Goal: Task Accomplishment & Management: Manage account settings

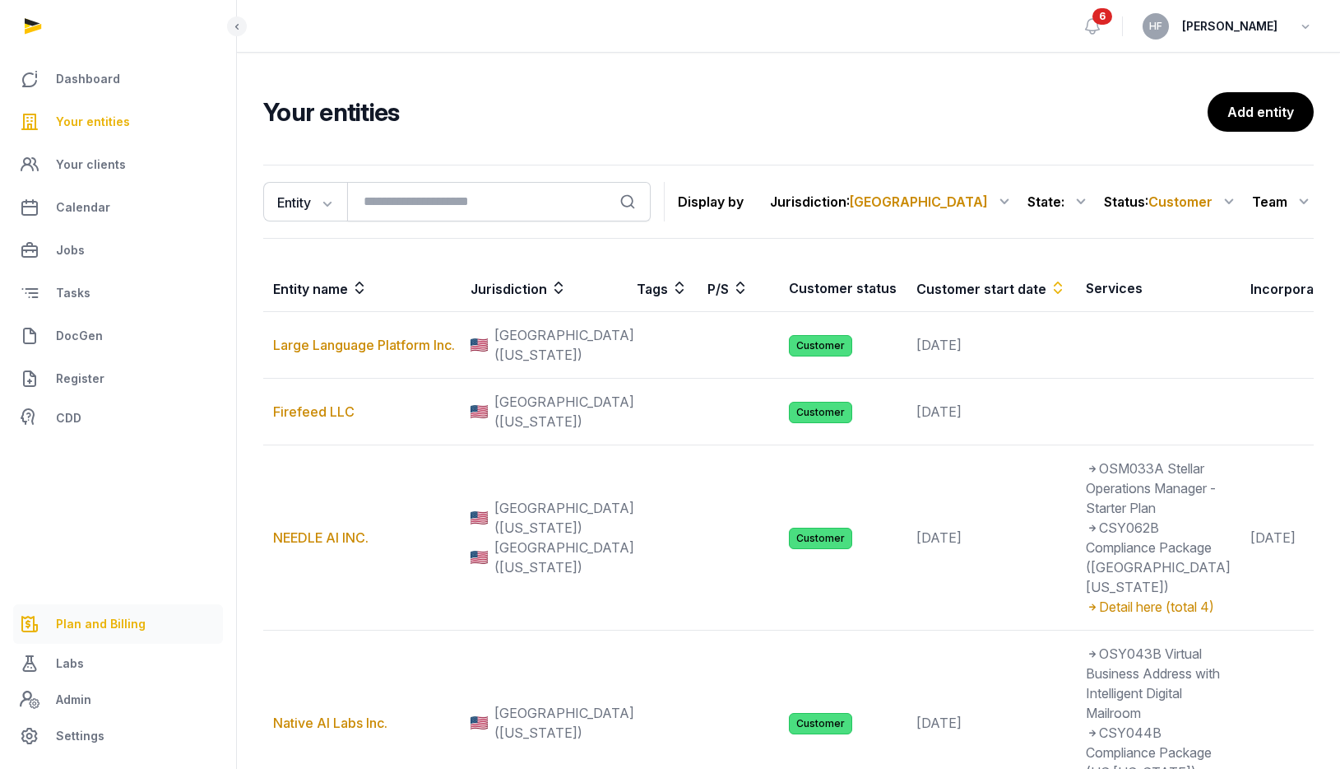
click at [114, 614] on span "Plan and Billing" at bounding box center [101, 624] width 90 height 20
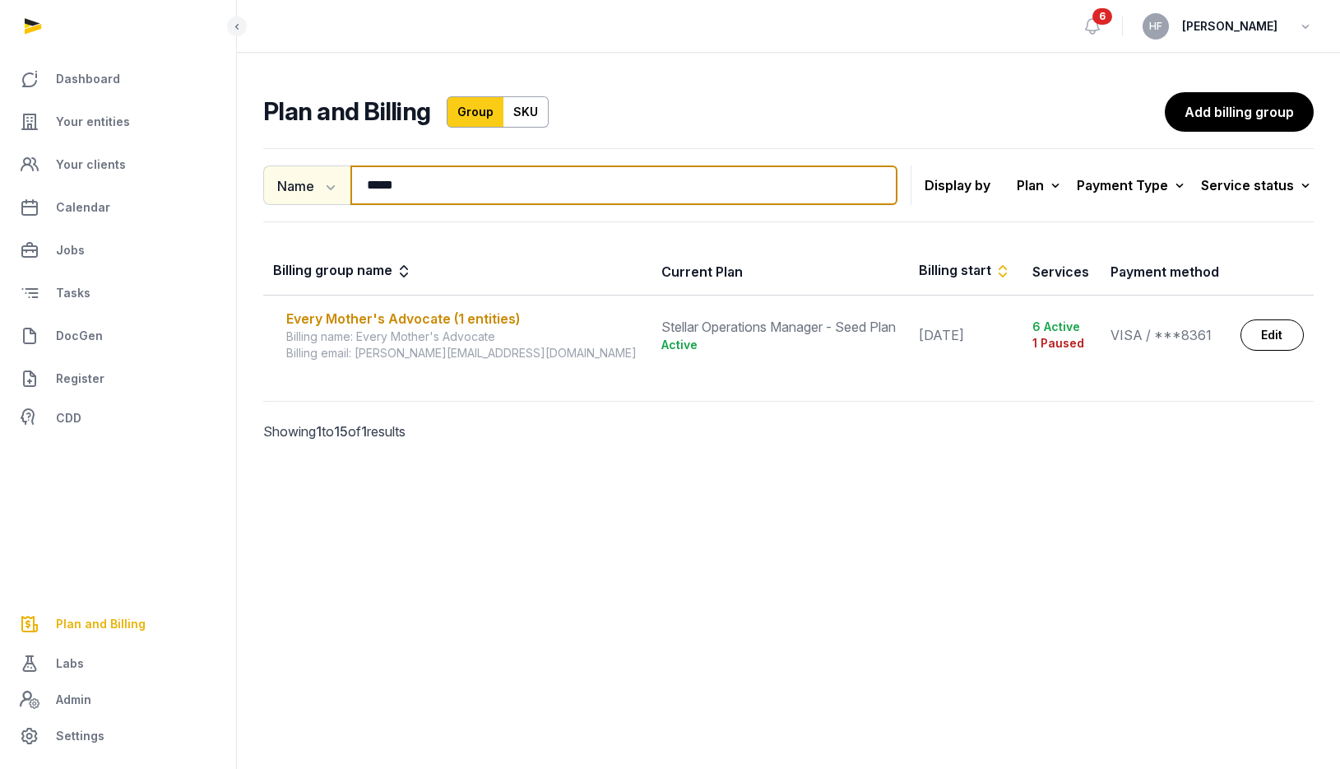
drag, startPoint x: 434, startPoint y: 190, endPoint x: 332, endPoint y: 179, distance: 102.6
click at [332, 179] on div "Name Name Email ***** Search" at bounding box center [580, 184] width 634 height 39
type input "*******"
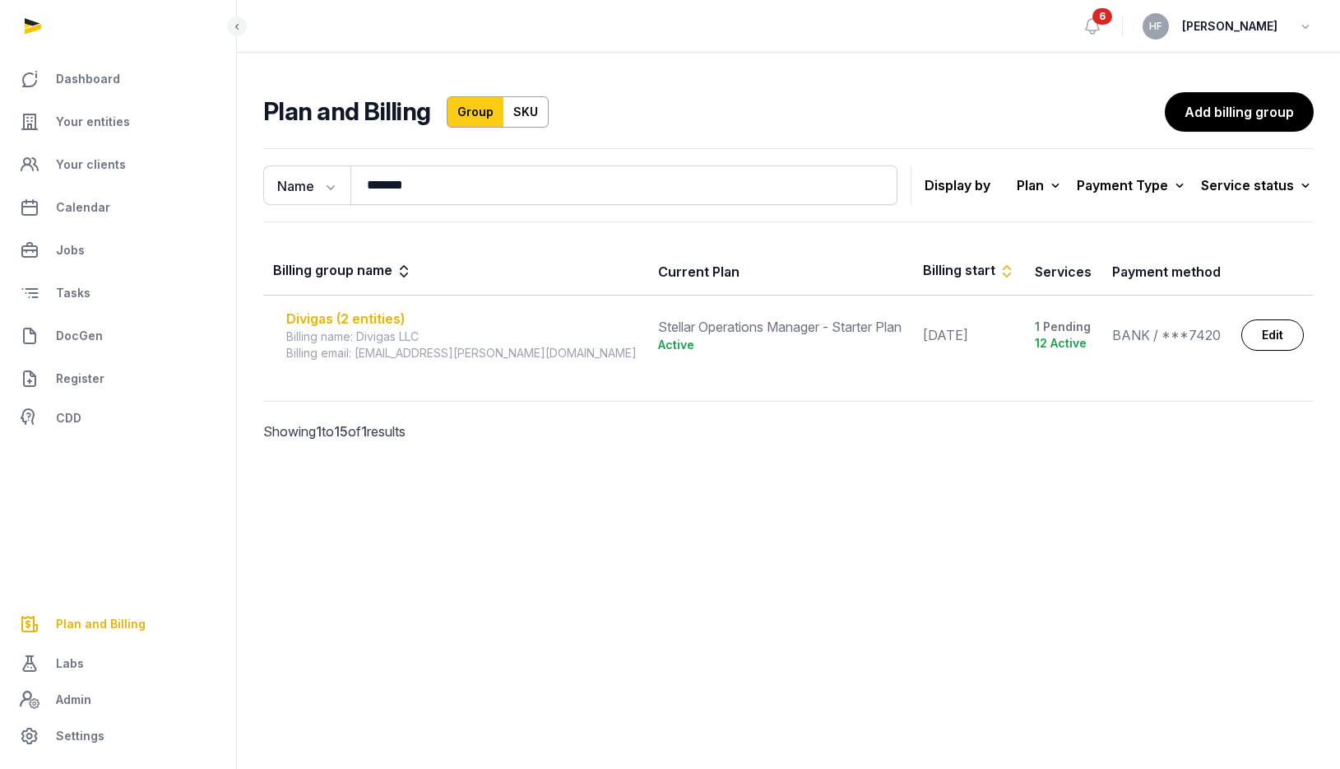
click at [369, 315] on div "Divigas (2 entities)" at bounding box center [462, 319] width 352 height 20
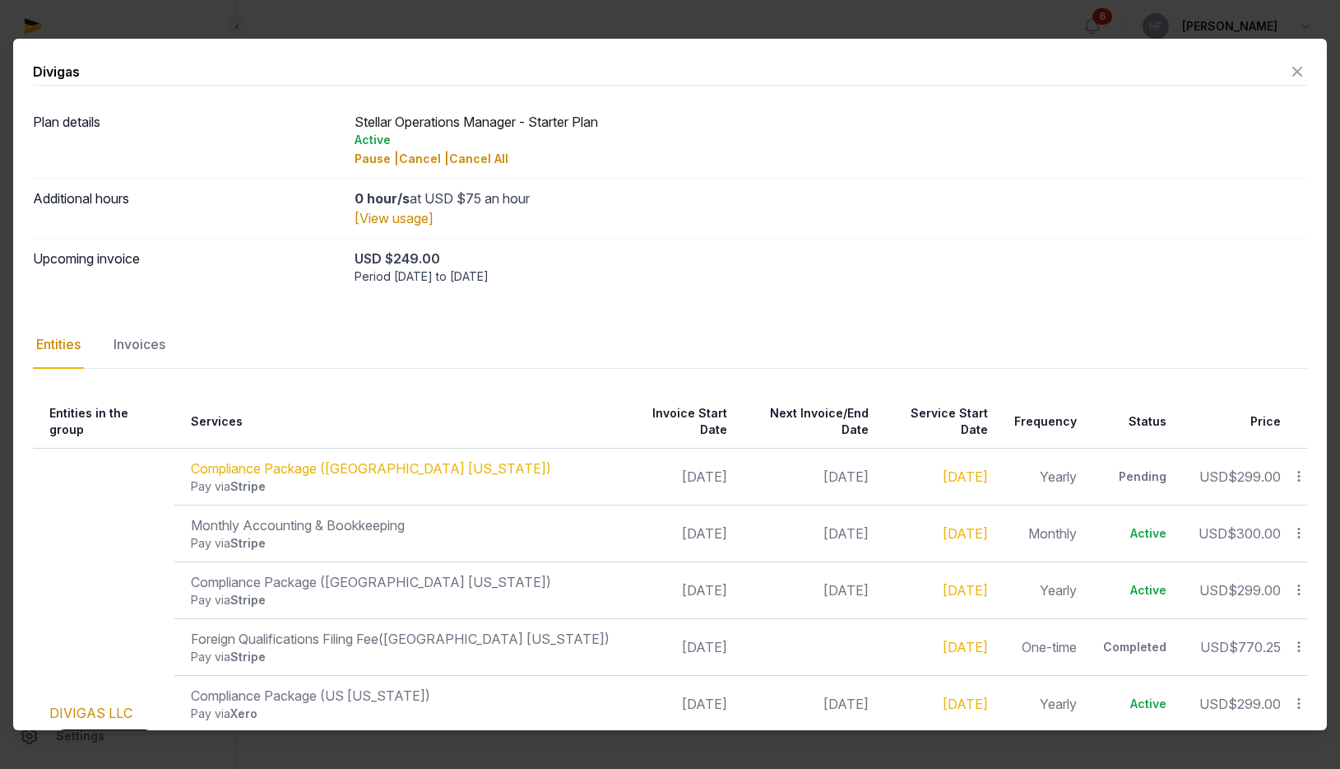
click at [1298, 76] on icon at bounding box center [1298, 71] width 20 height 26
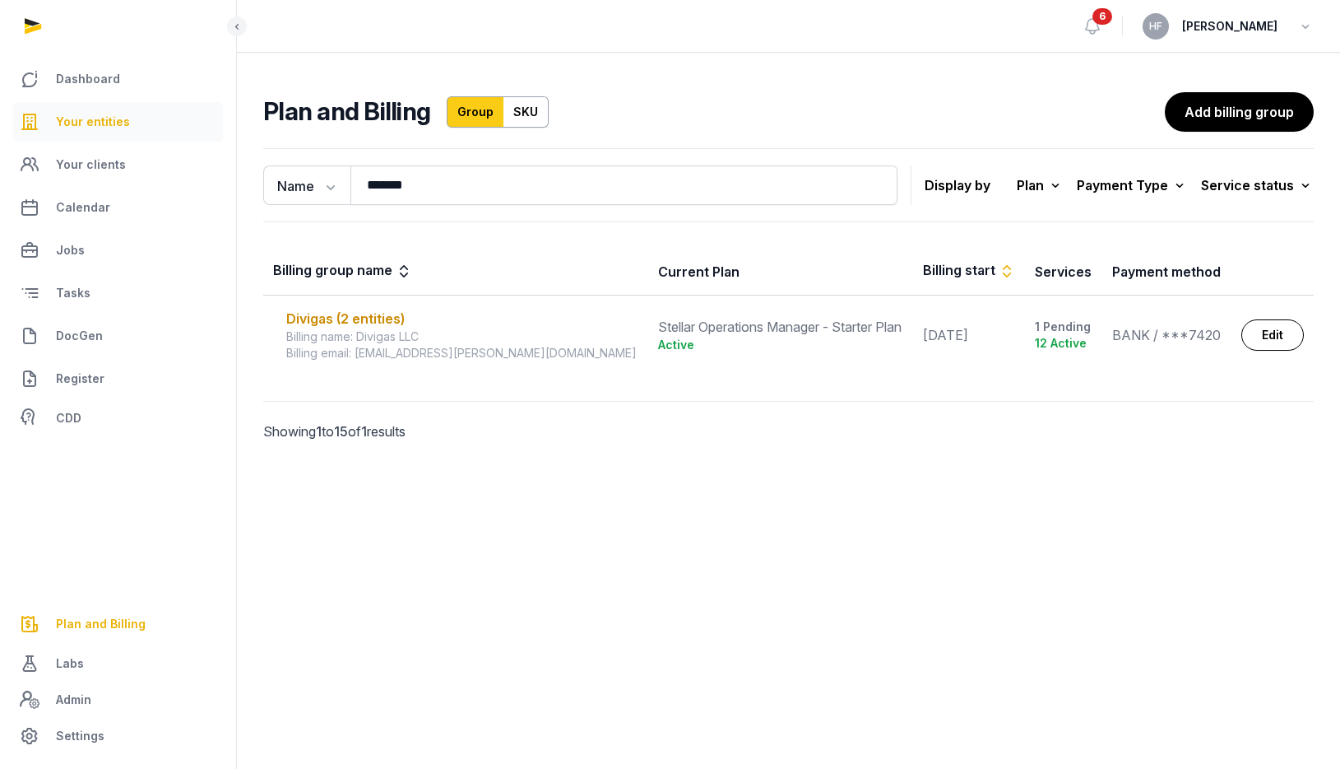
click at [102, 114] on span "Your entities" at bounding box center [93, 122] width 74 height 20
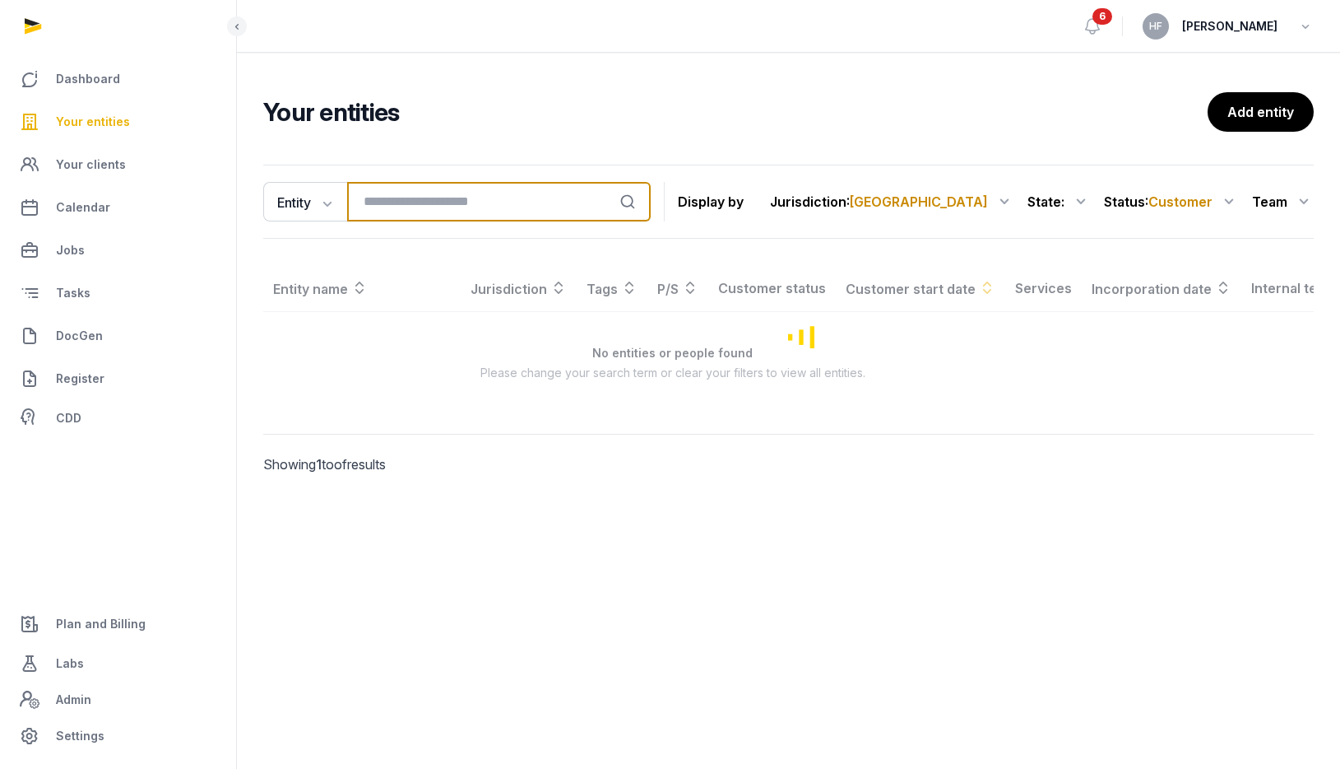
click at [449, 201] on input "search" at bounding box center [499, 201] width 304 height 39
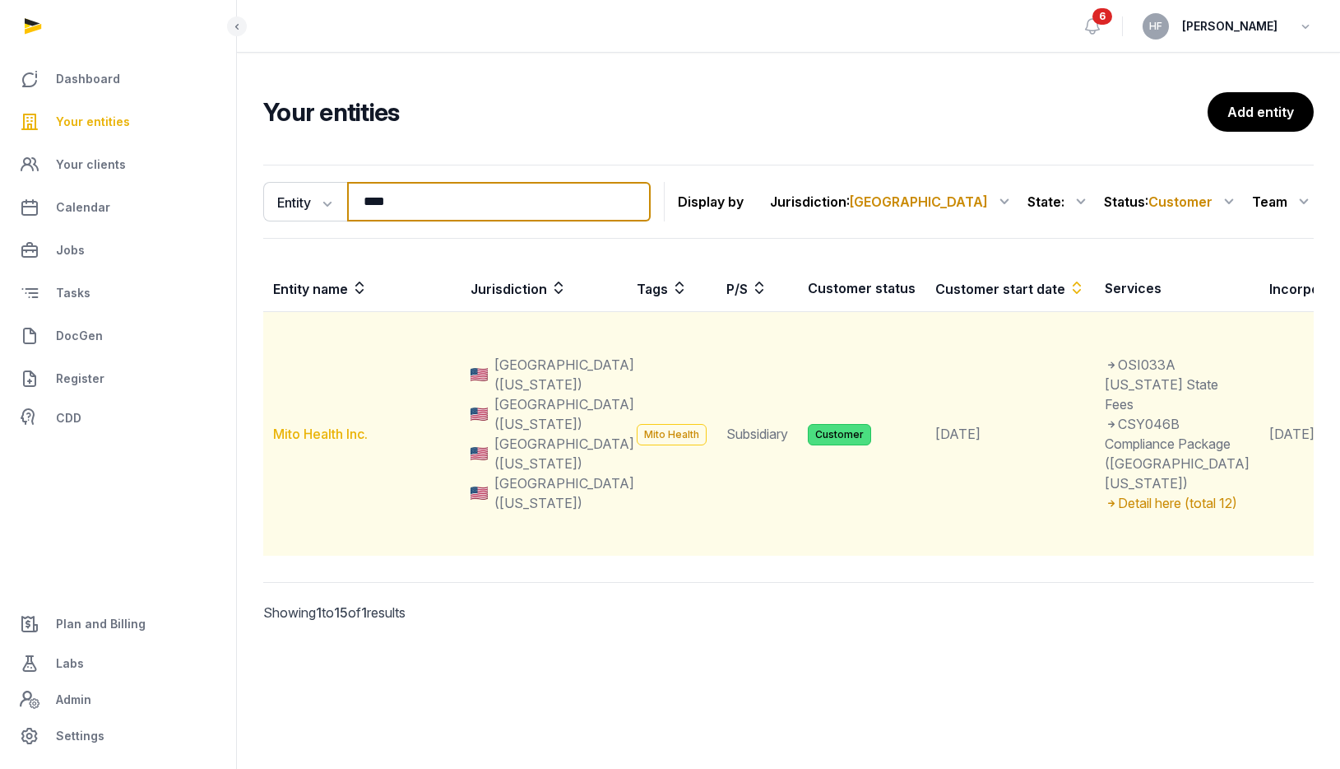
type input "****"
click at [328, 442] on link "Mito Health Inc." at bounding box center [320, 433] width 95 height 16
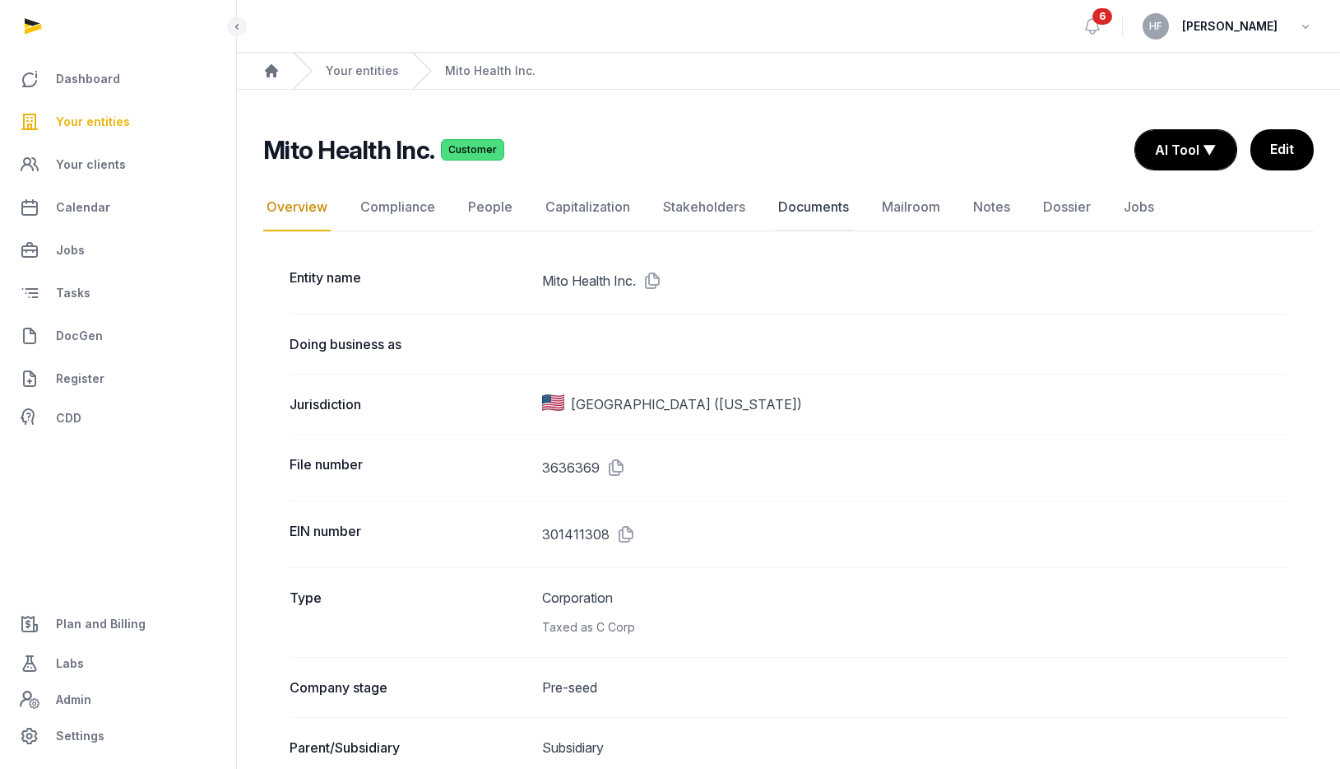
click at [825, 208] on link "Documents" at bounding box center [813, 207] width 77 height 48
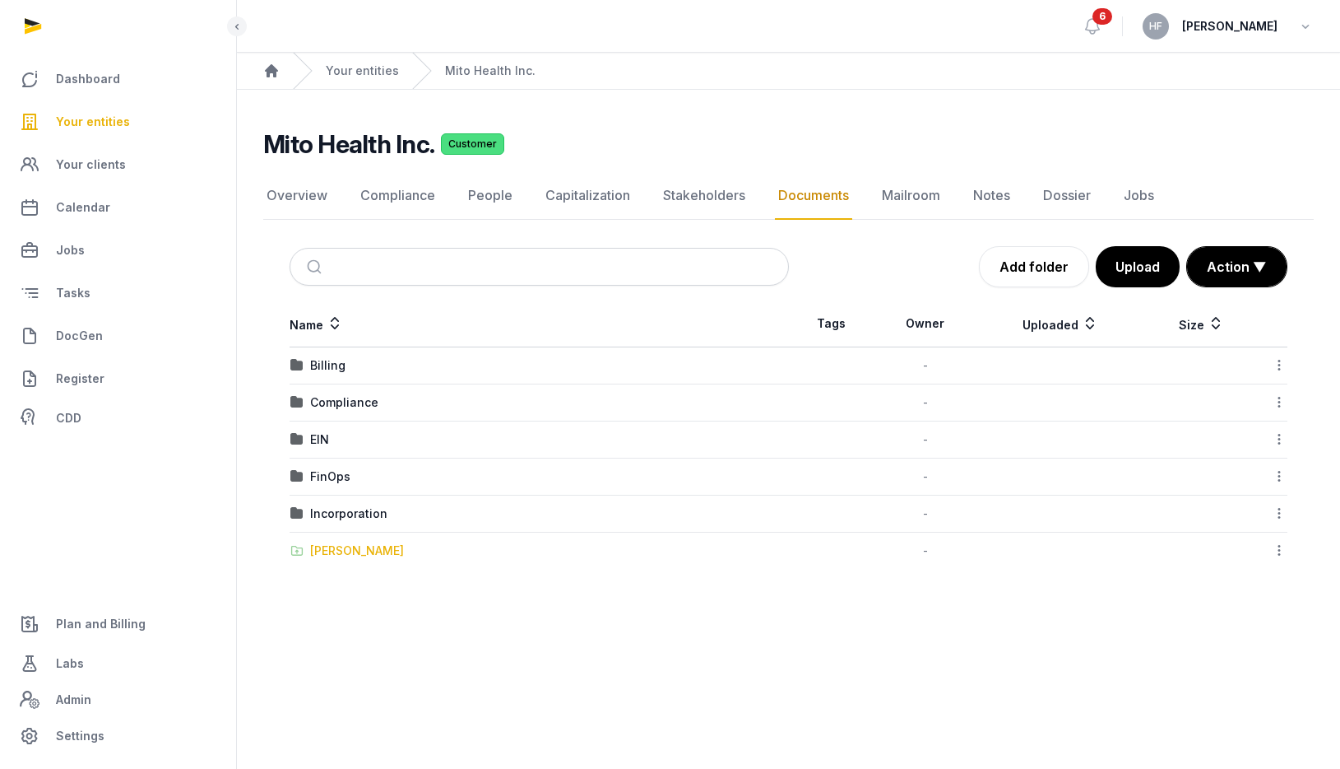
click at [355, 549] on div "[PERSON_NAME]" at bounding box center [357, 550] width 94 height 16
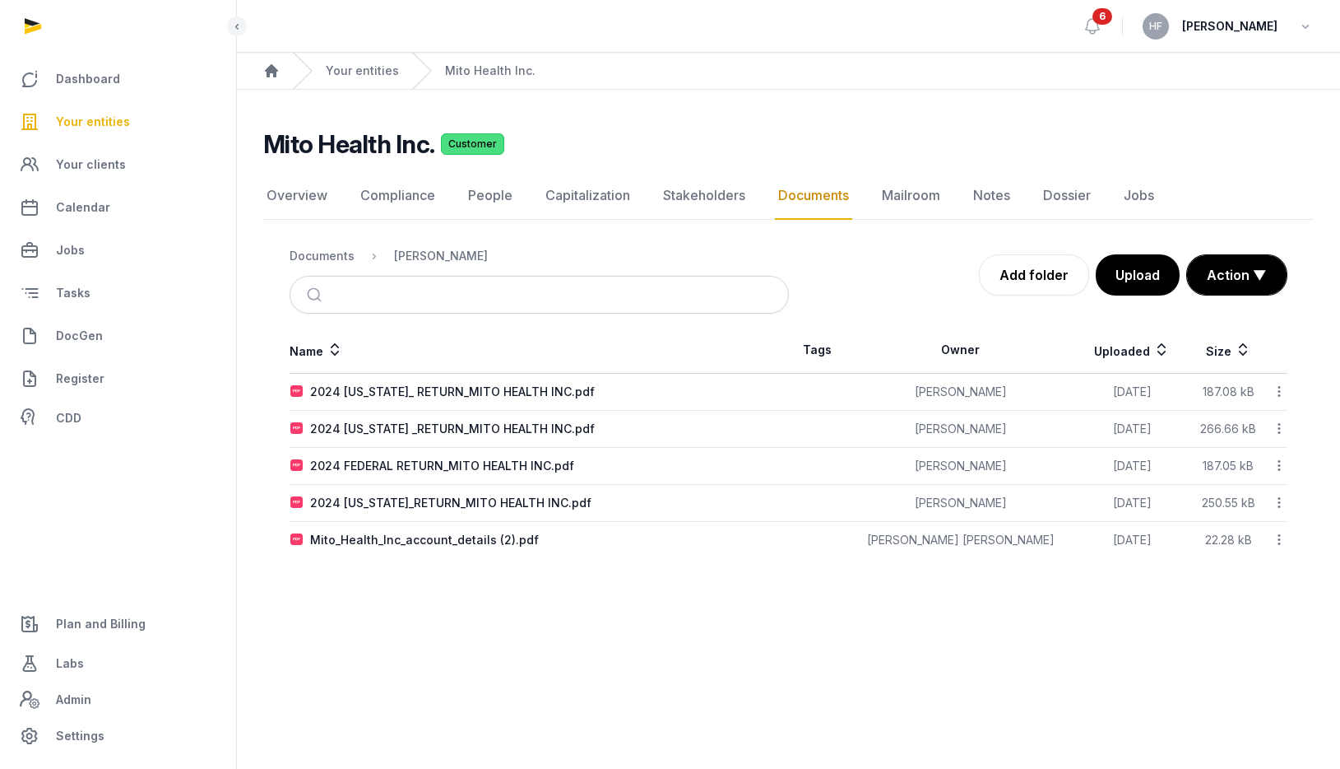
click at [341, 254] on div "Documents" at bounding box center [322, 256] width 65 height 16
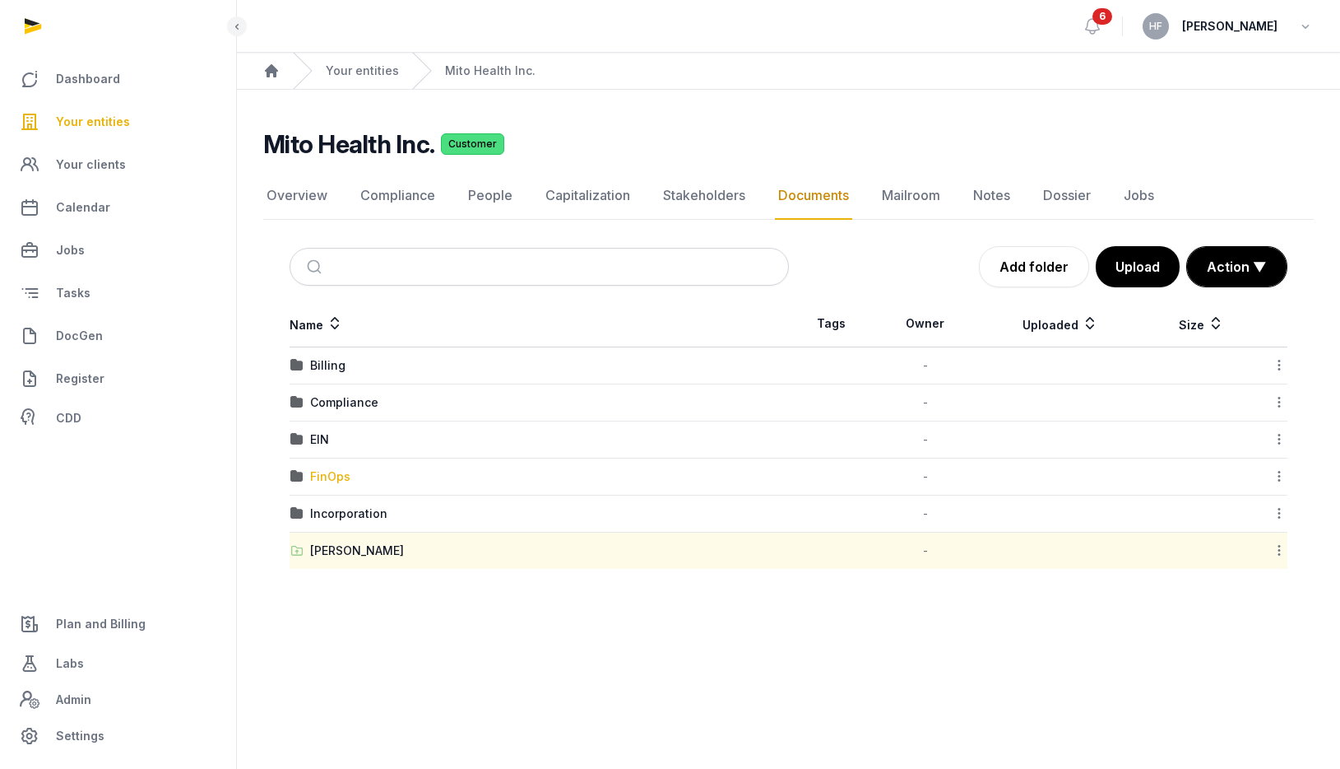
click at [327, 473] on div "FinOps" at bounding box center [330, 476] width 40 height 16
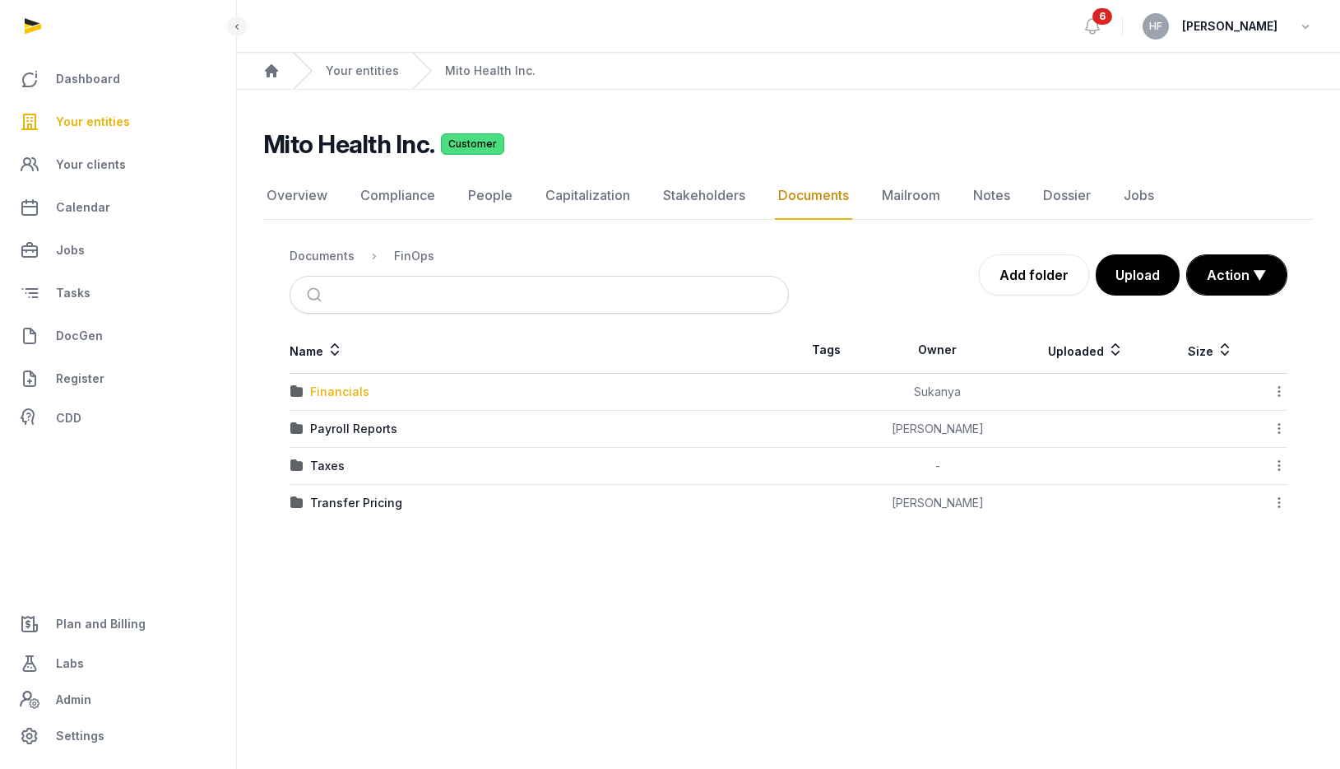
click at [351, 391] on div "Financials" at bounding box center [339, 391] width 59 height 16
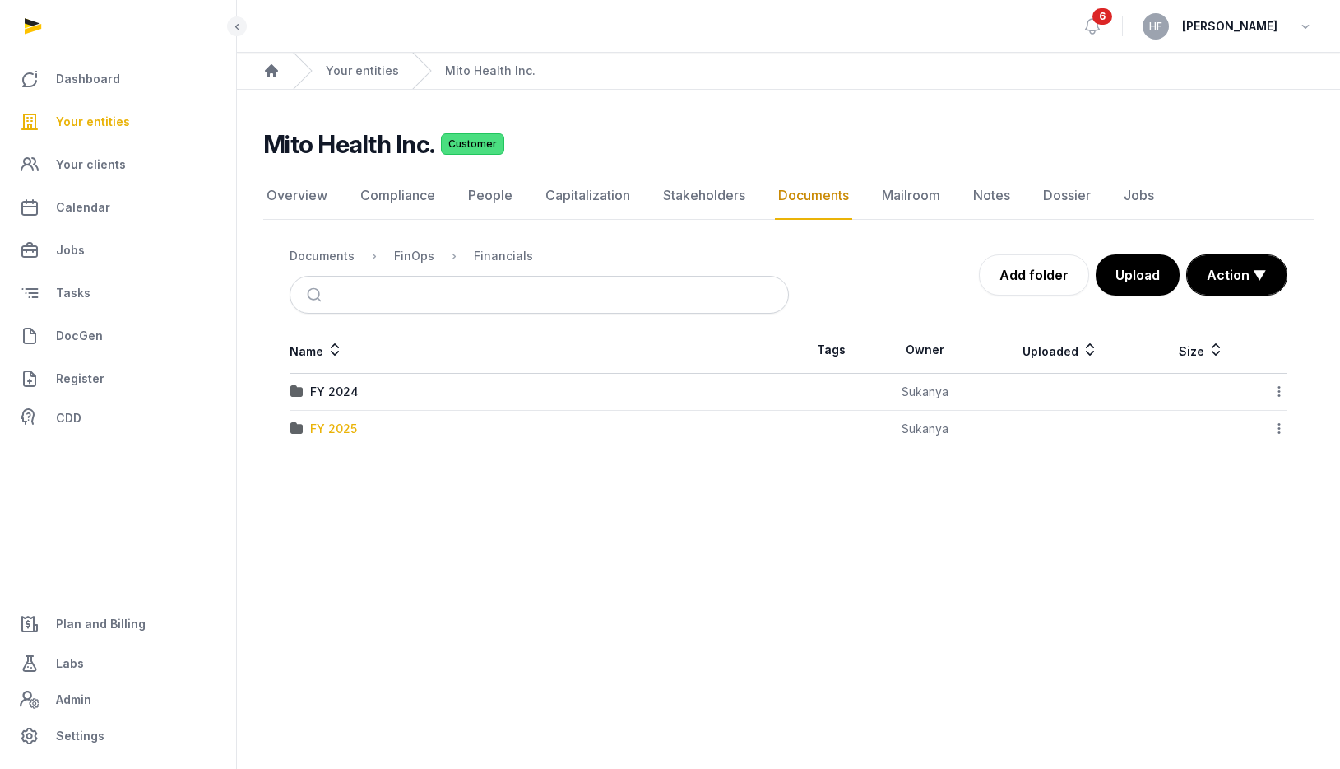
click at [338, 430] on div "FY 2025" at bounding box center [333, 428] width 47 height 16
click at [391, 72] on link "Your entities" at bounding box center [362, 71] width 73 height 16
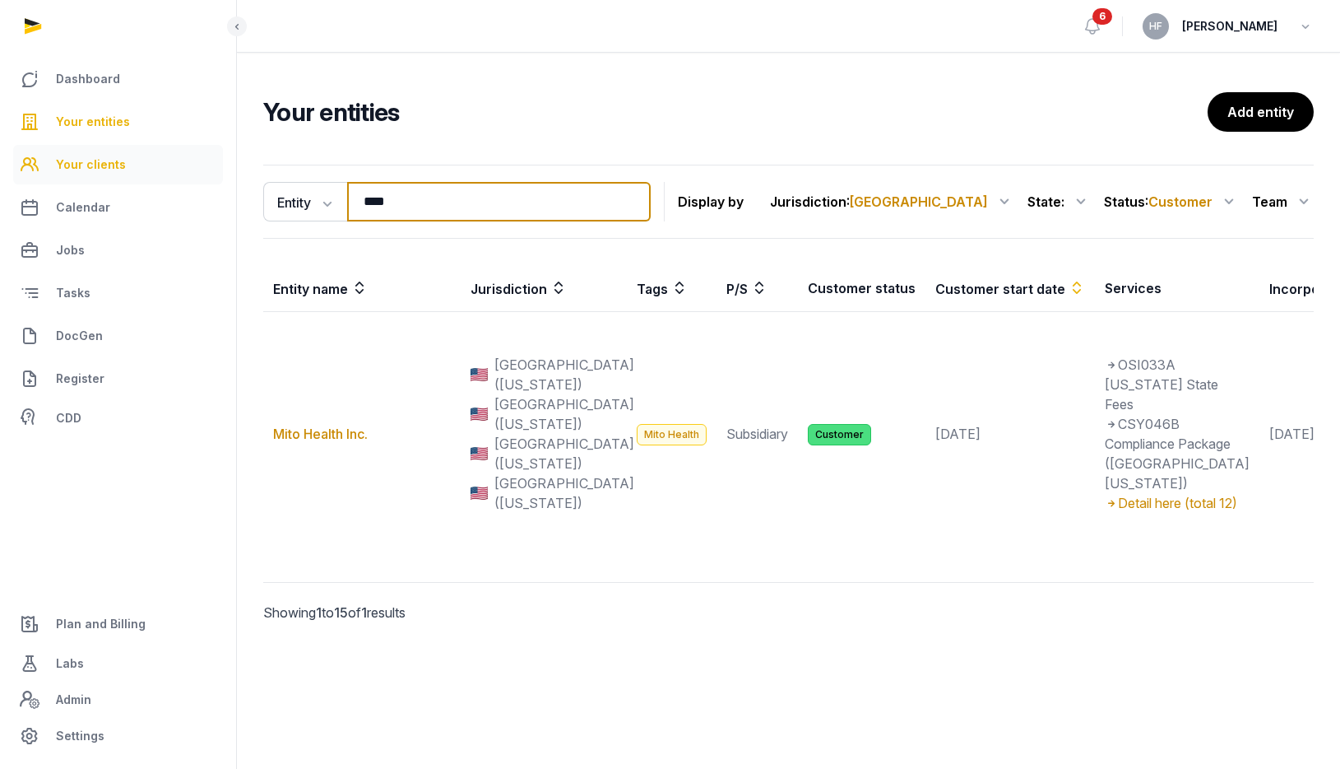
drag, startPoint x: 414, startPoint y: 204, endPoint x: 140, endPoint y: 165, distance: 276.8
click at [167, 172] on div "Dashboard Your entities Your clients Calendar Jobs Tasks DocGen Register CDD Pl…" at bounding box center [670, 384] width 1340 height 769
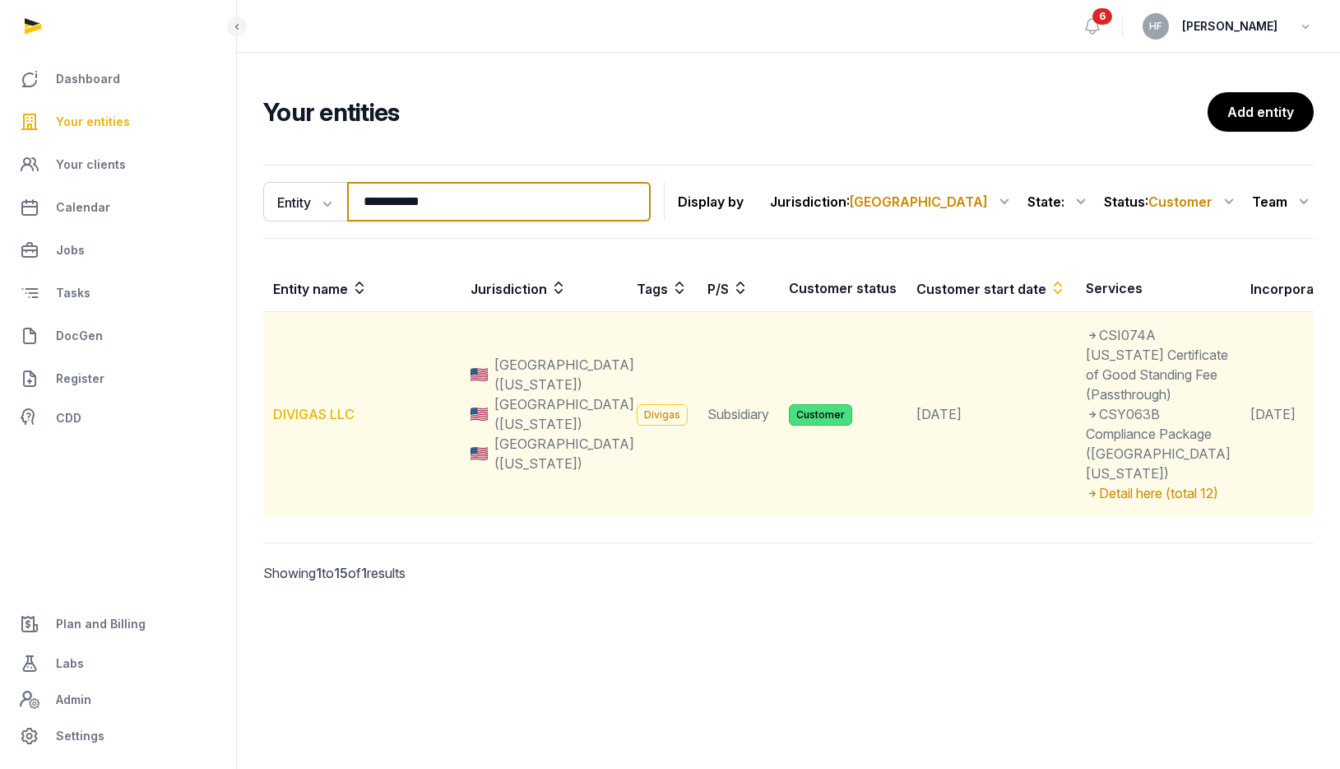
type input "**********"
click at [326, 422] on link "DIVIGAS LLC" at bounding box center [313, 414] width 81 height 16
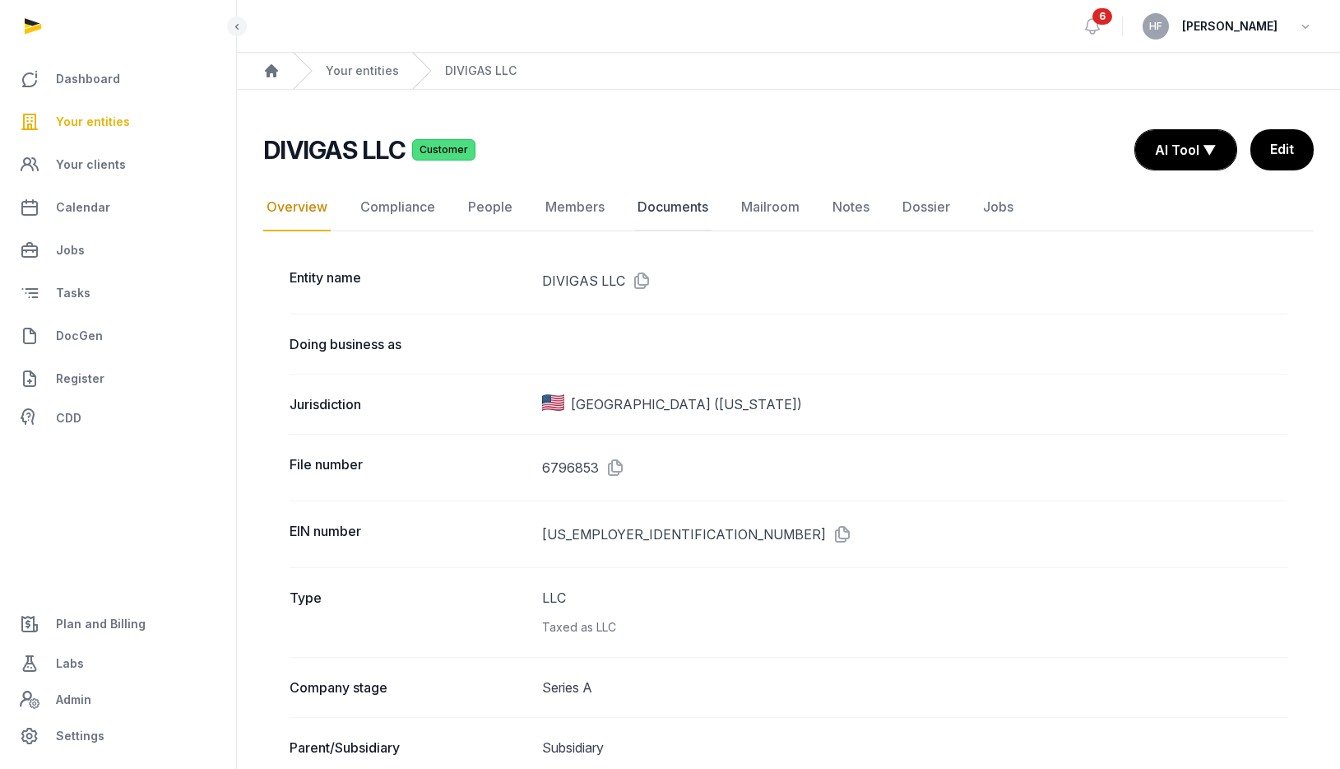
click at [690, 210] on link "Documents" at bounding box center [672, 207] width 77 height 48
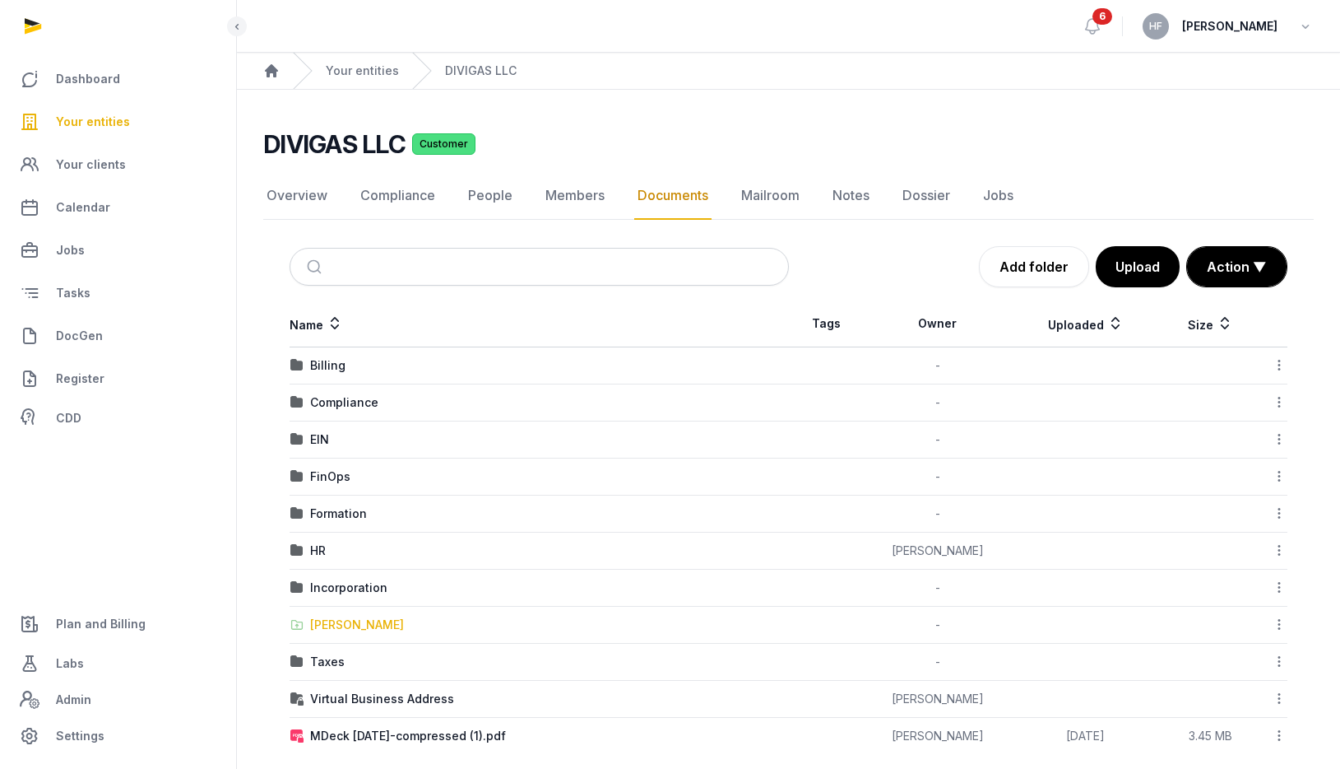
click at [364, 625] on div "[PERSON_NAME]" at bounding box center [357, 624] width 94 height 16
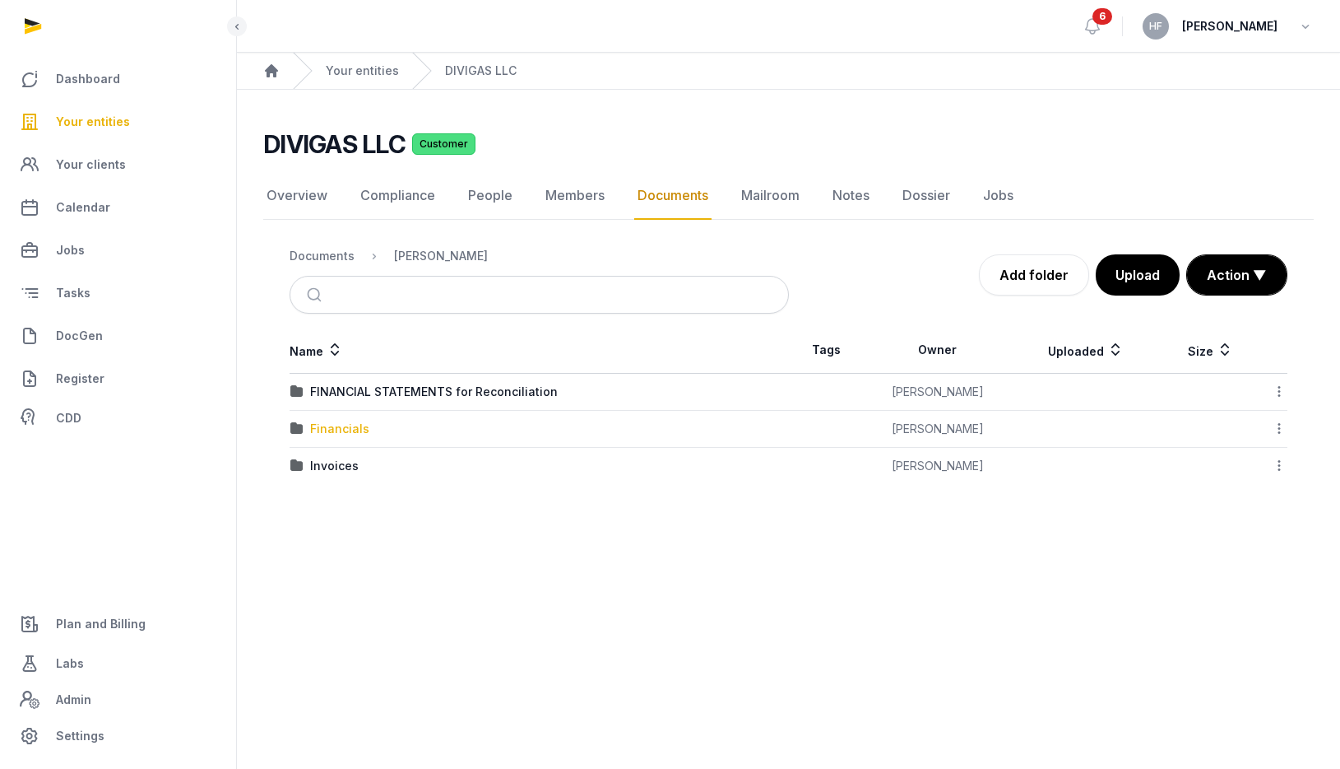
click at [350, 422] on div "Financials" at bounding box center [339, 428] width 59 height 16
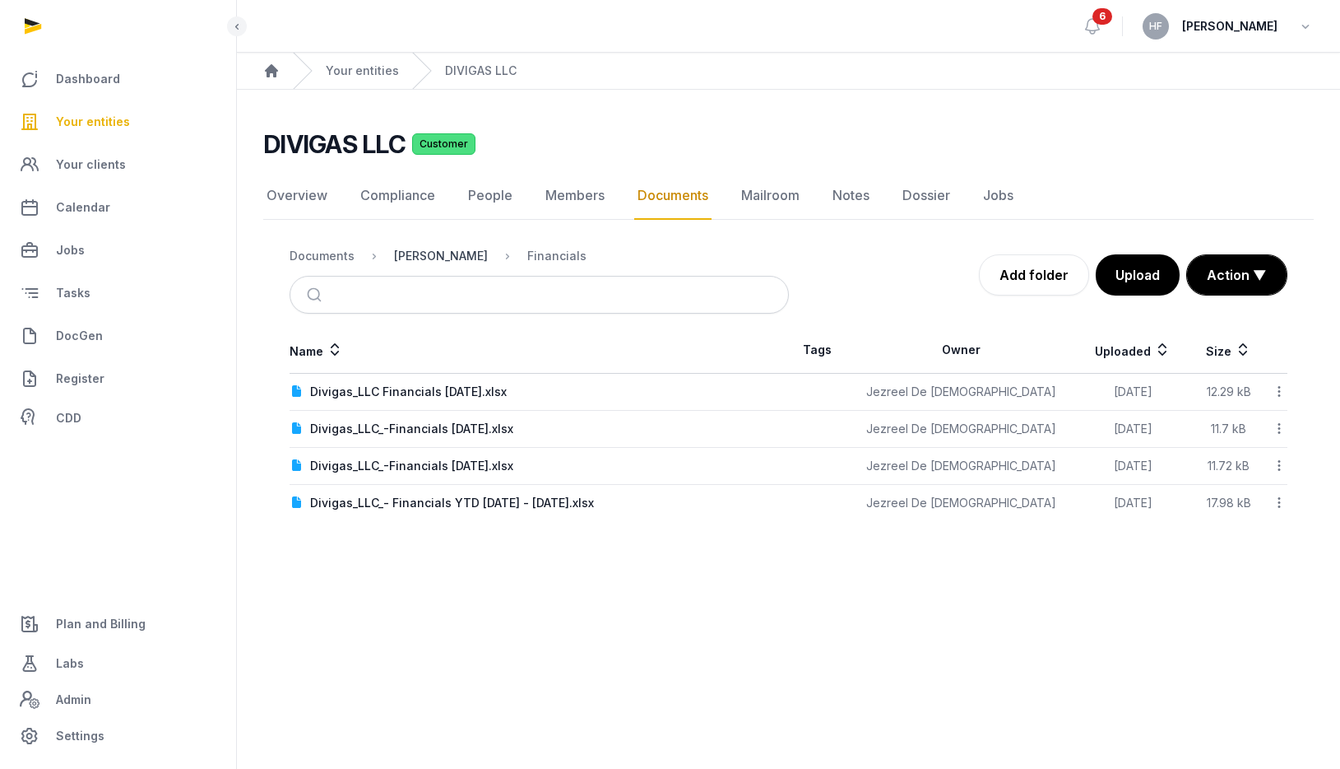
click at [421, 258] on div "[PERSON_NAME]" at bounding box center [441, 256] width 94 height 16
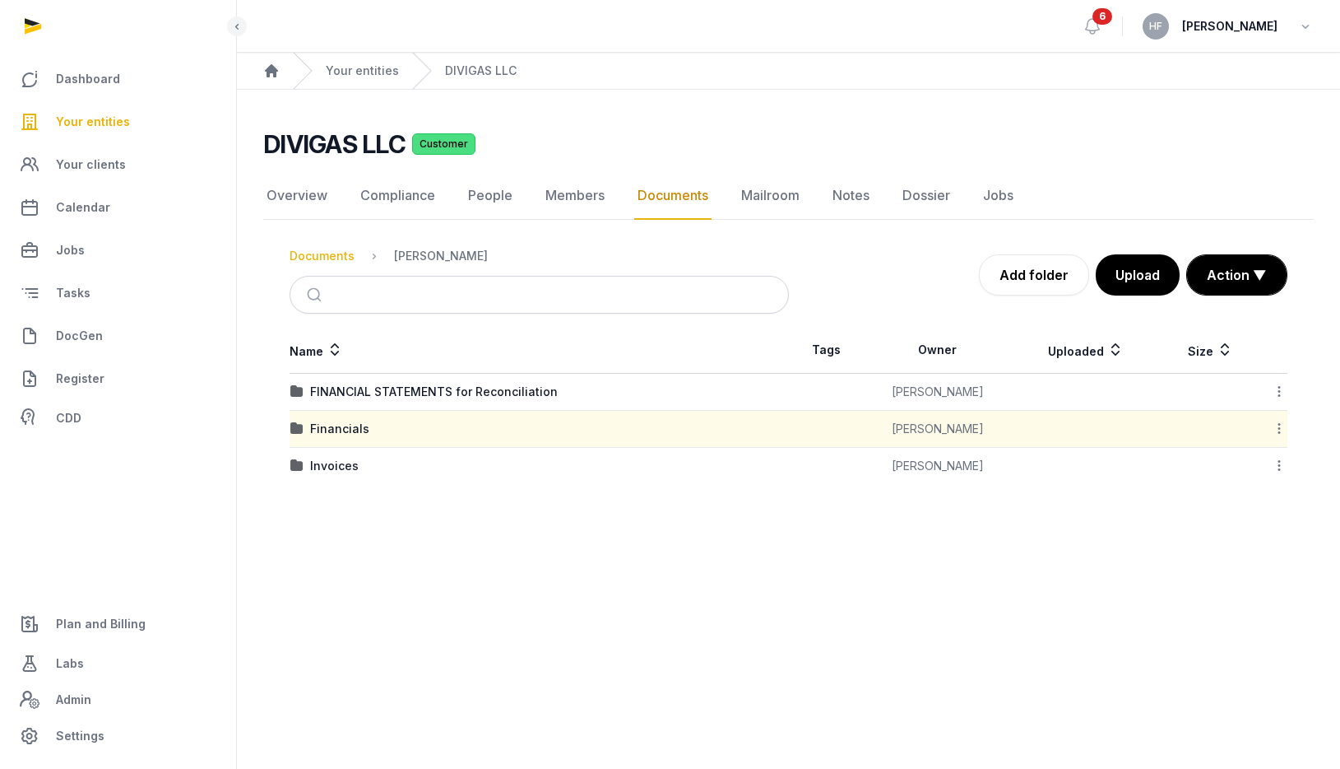
click at [338, 253] on div "Documents" at bounding box center [322, 256] width 65 height 16
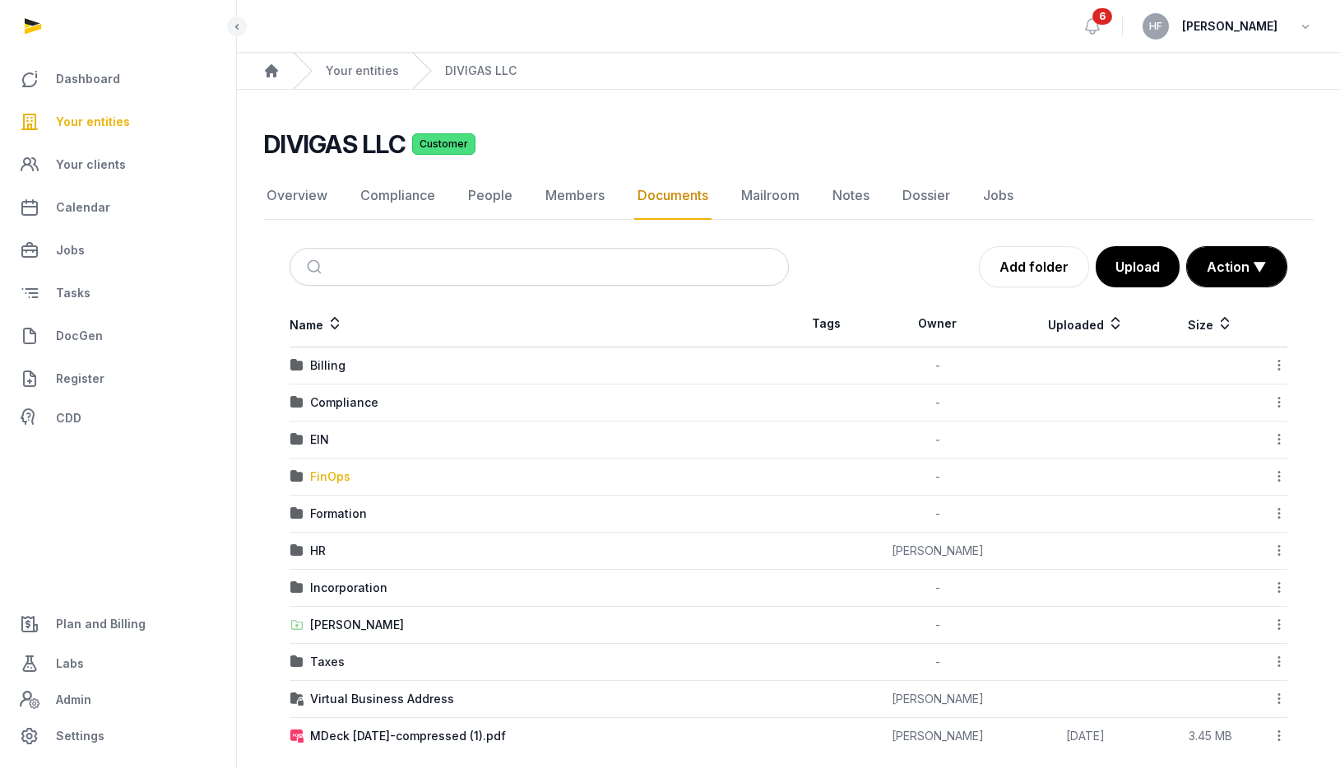
click at [333, 481] on div "FinOps" at bounding box center [330, 476] width 40 height 16
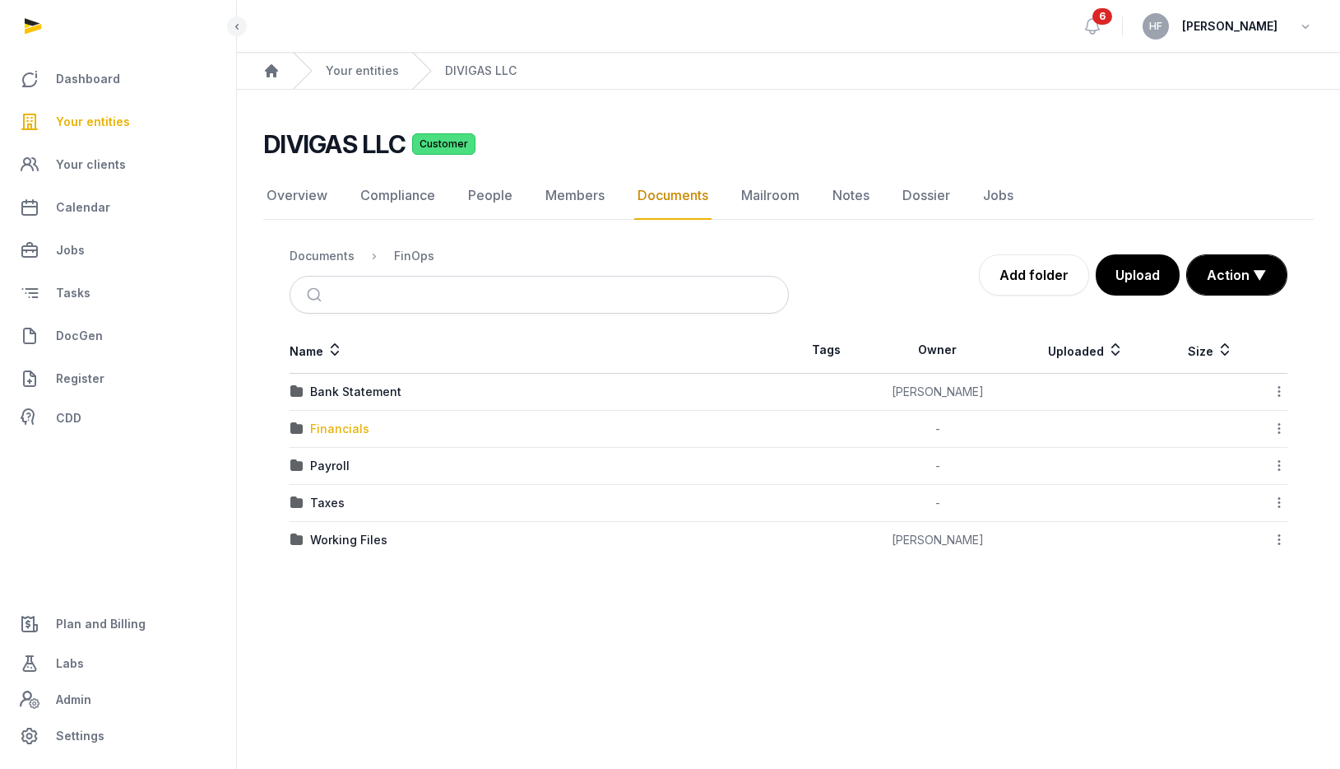
click at [347, 425] on div "Financials" at bounding box center [339, 428] width 59 height 16
click at [338, 464] on div "FY 2025" at bounding box center [333, 466] width 47 height 16
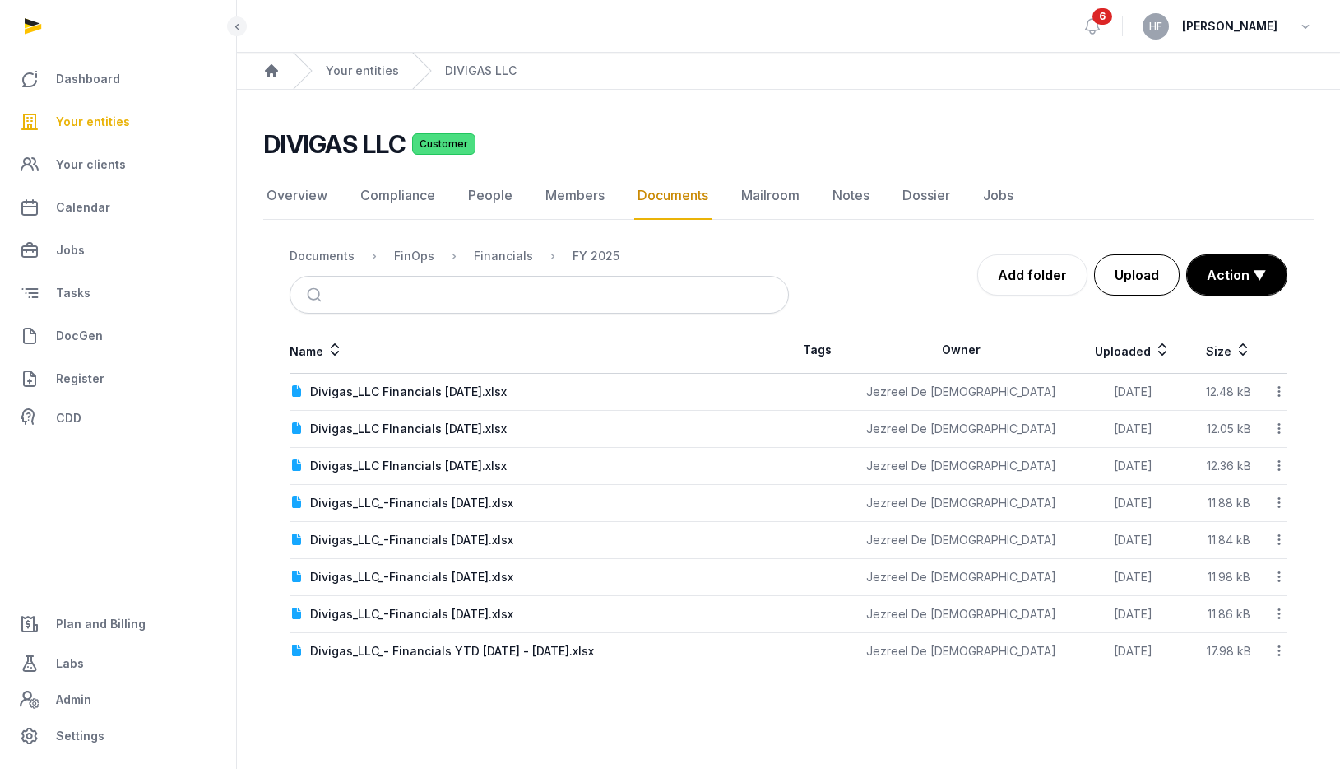
click at [1141, 276] on button "Upload" at bounding box center [1137, 274] width 86 height 41
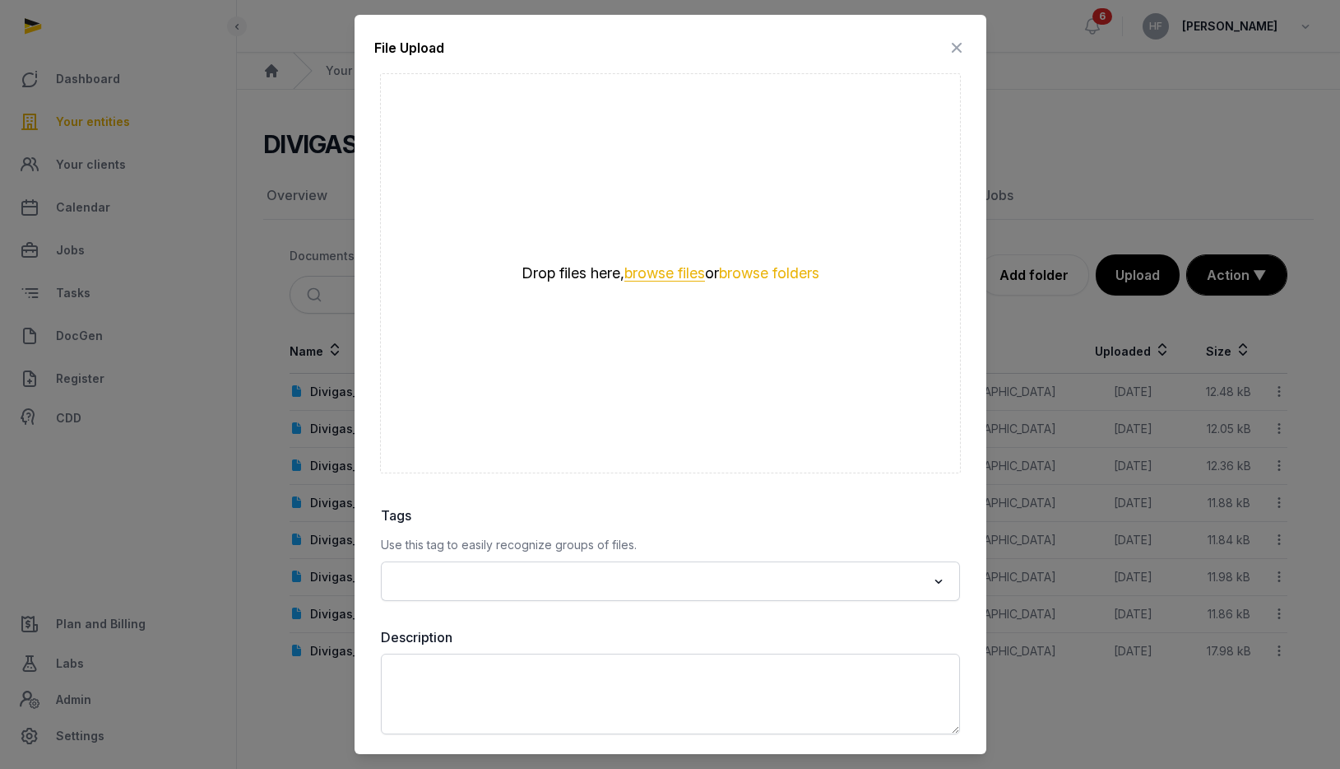
click at [676, 269] on button "browse files" at bounding box center [665, 274] width 81 height 16
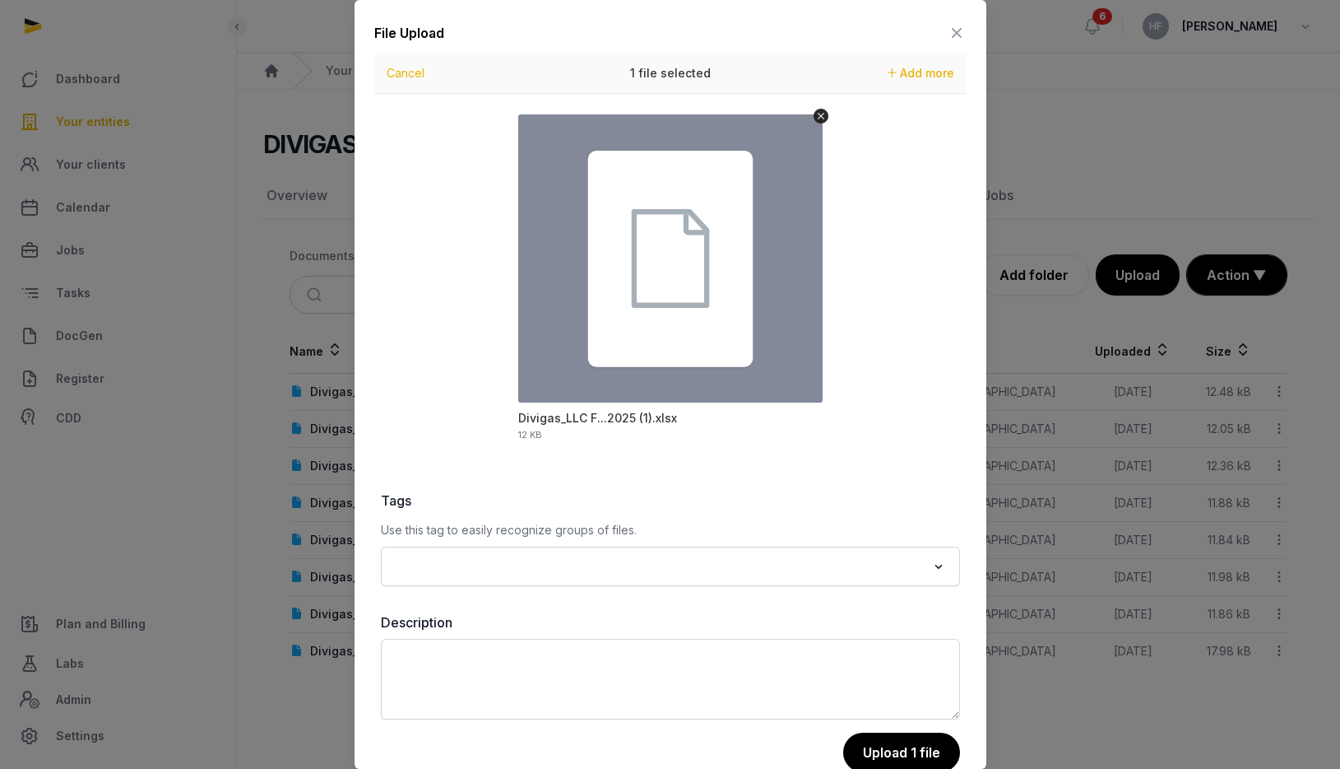
click at [917, 752] on button "Upload 1 file" at bounding box center [901, 751] width 117 height 39
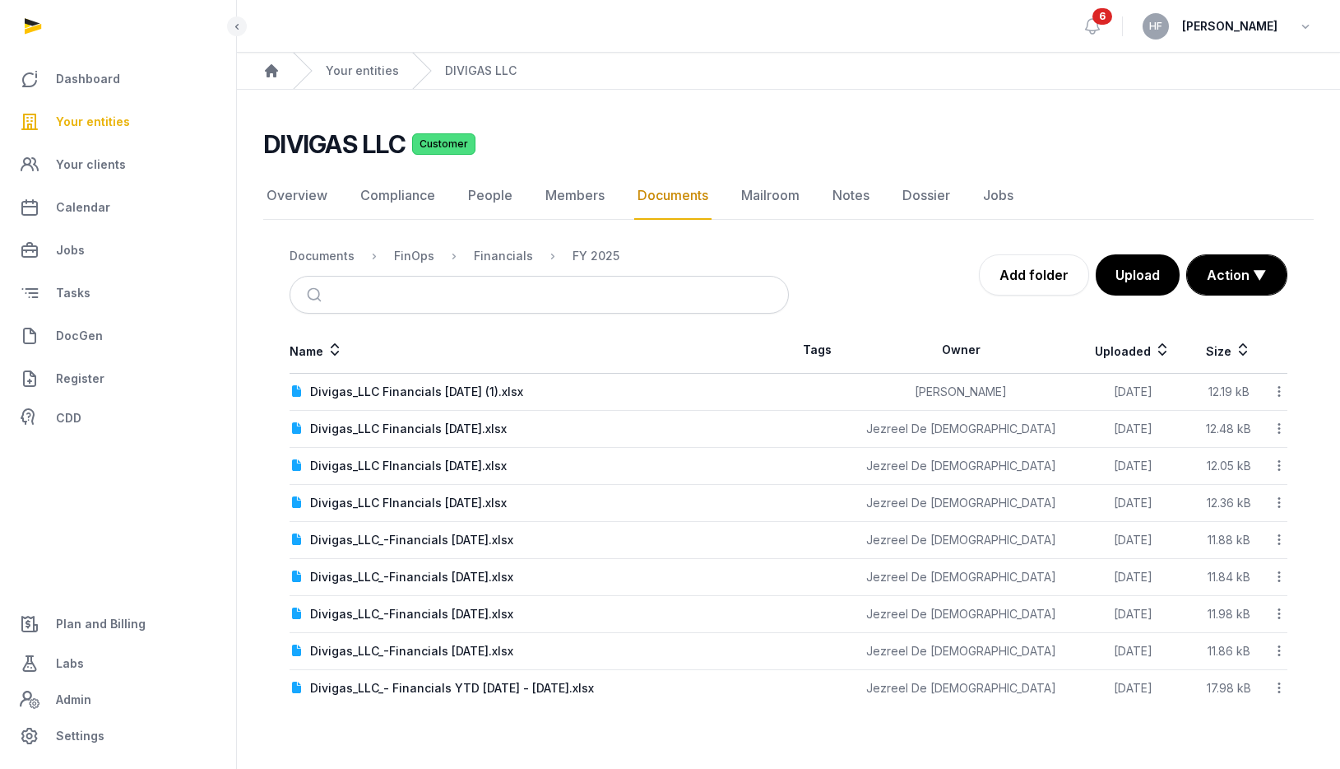
click at [1284, 394] on icon at bounding box center [1279, 391] width 15 height 17
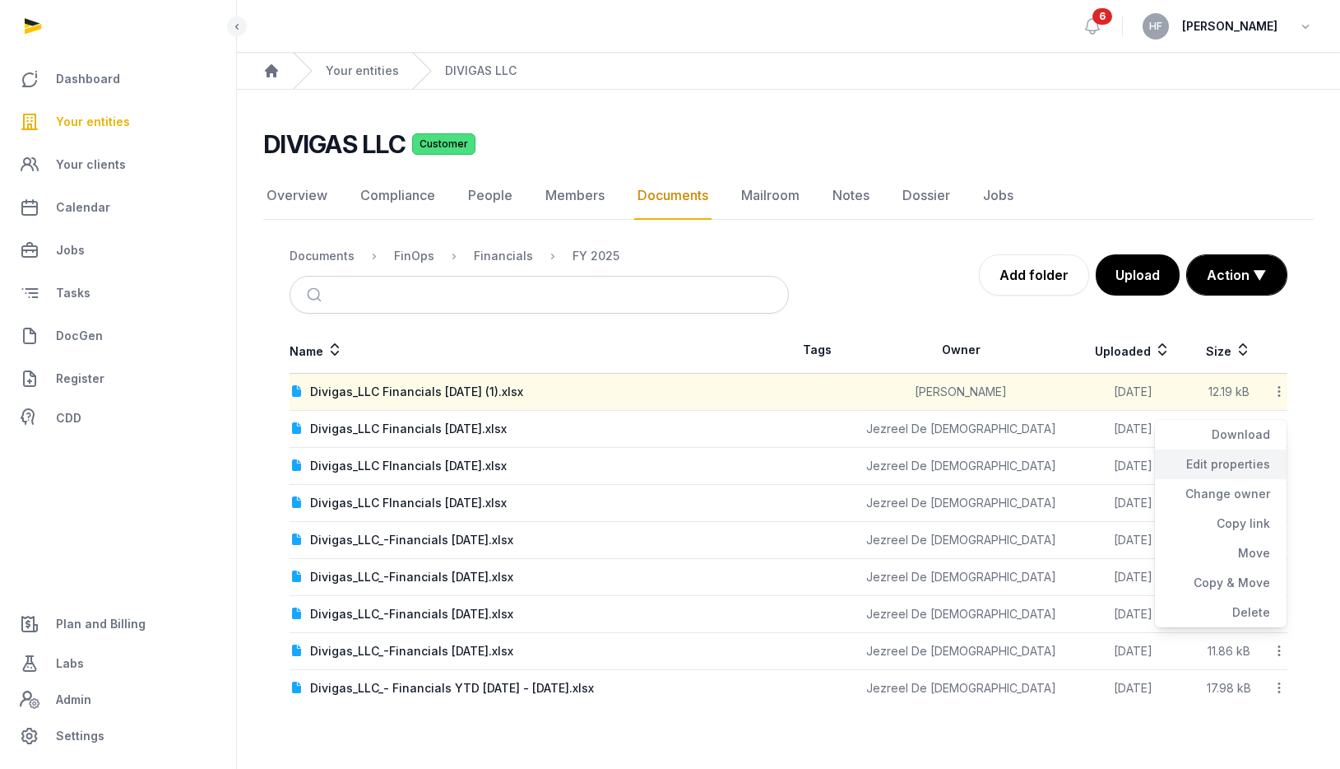
click at [1250, 462] on div "Edit properties" at bounding box center [1221, 464] width 132 height 30
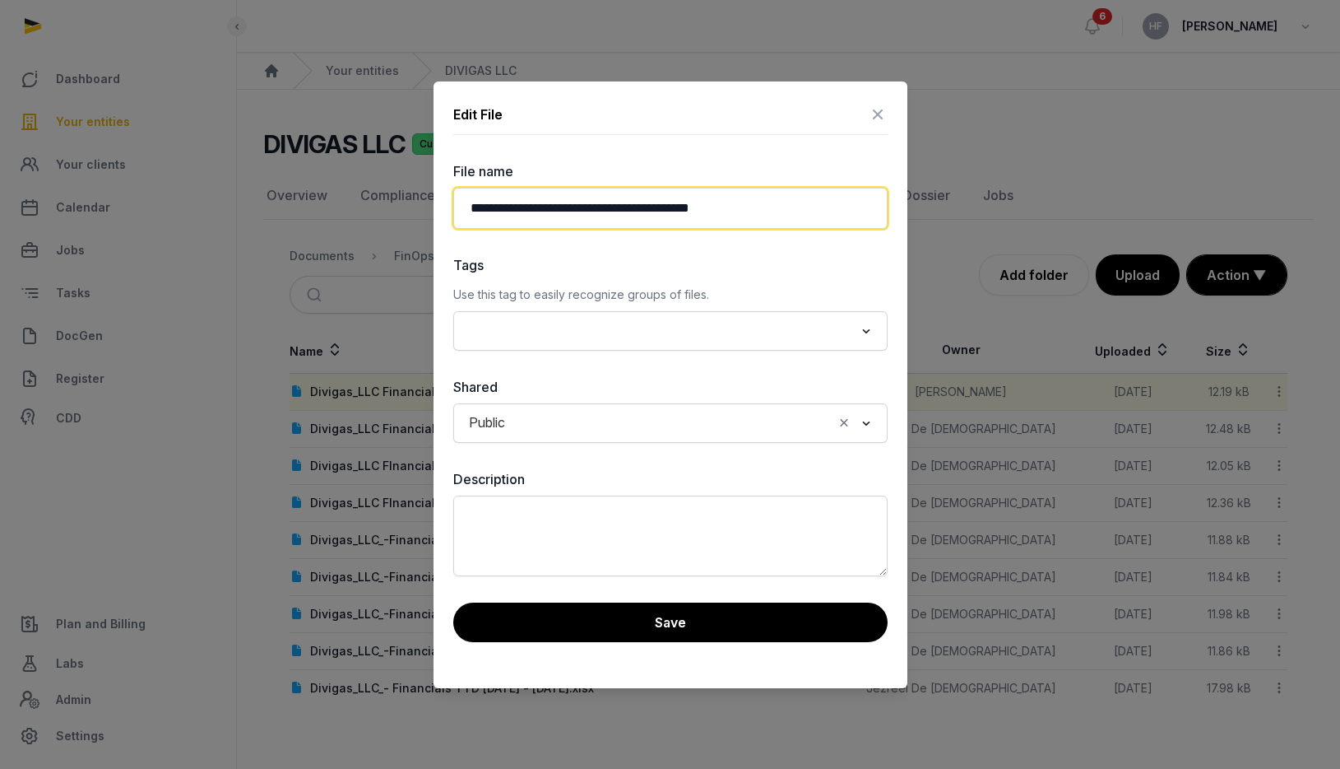
click at [715, 205] on input "**********" at bounding box center [670, 208] width 434 height 41
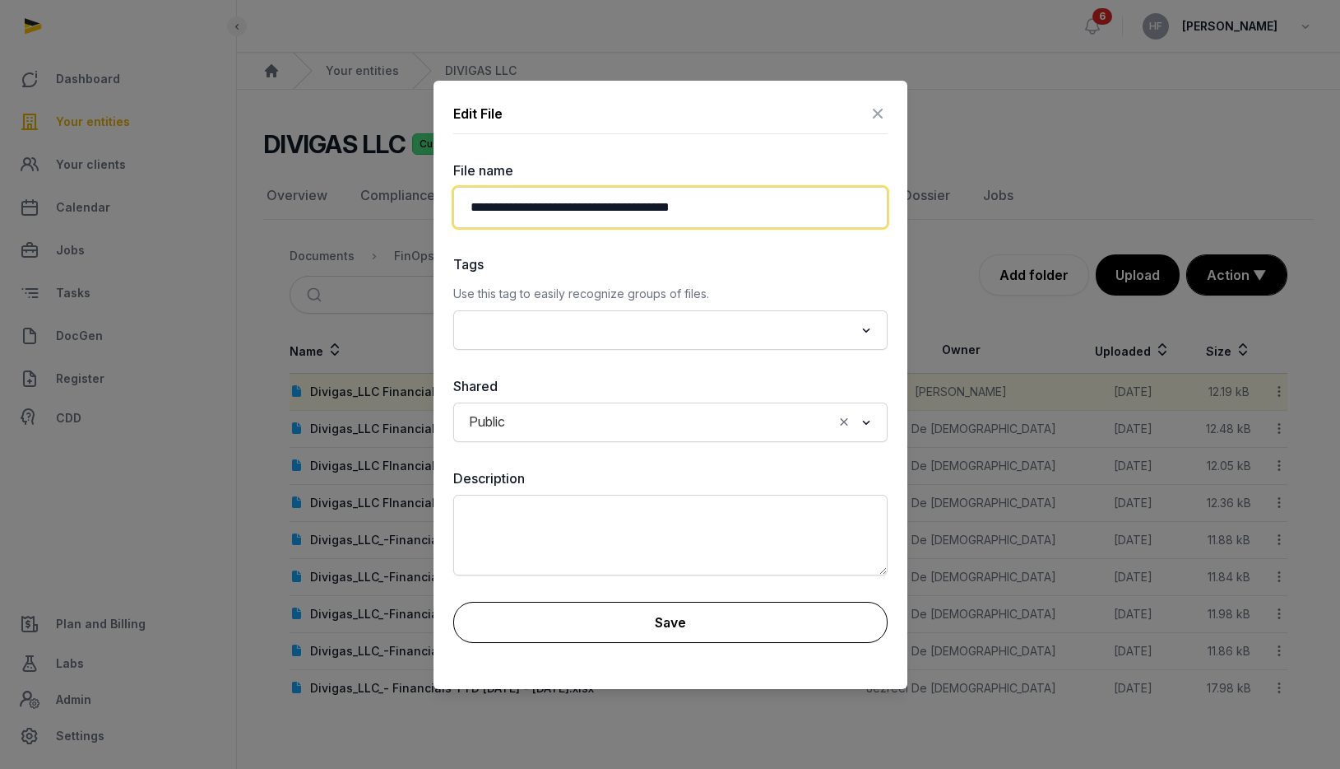
type input "**********"
click at [690, 620] on button "Save" at bounding box center [670, 622] width 434 height 41
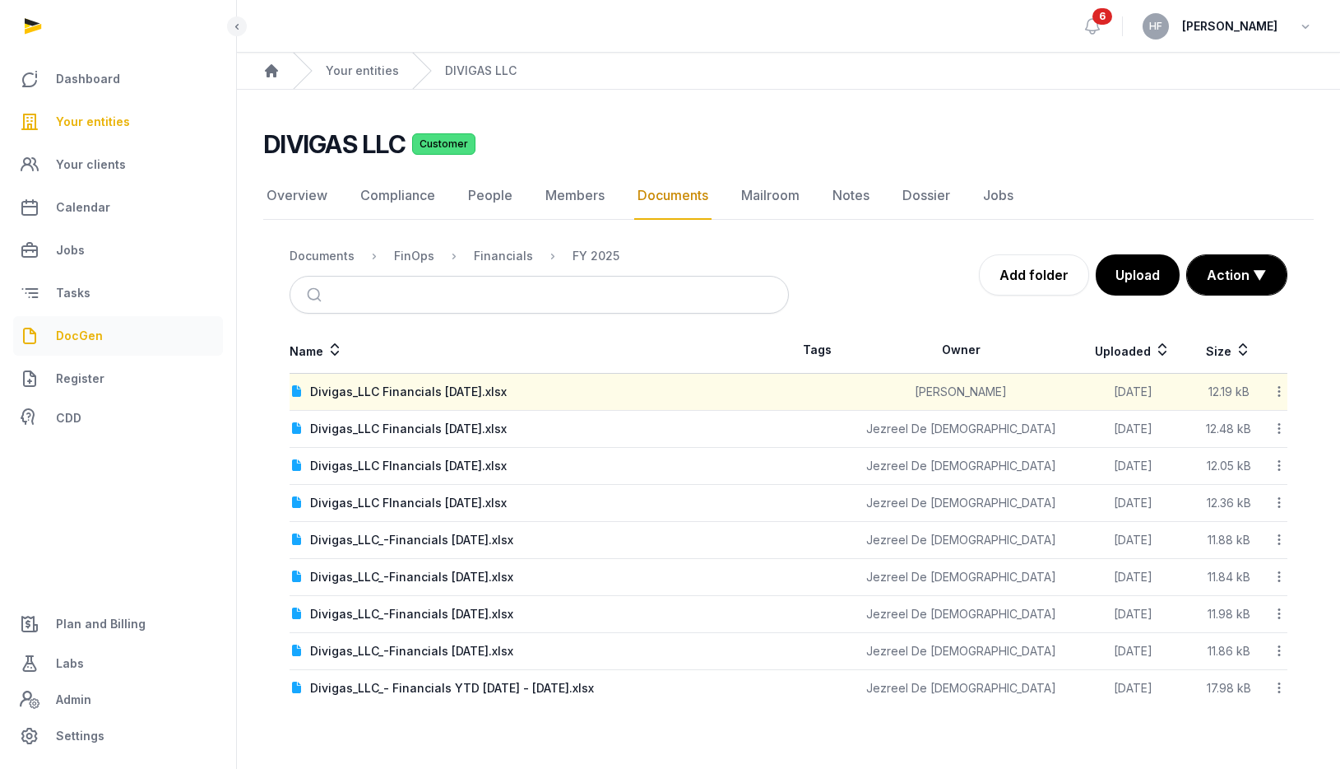
click at [89, 332] on span "DocGen" at bounding box center [79, 336] width 47 height 20
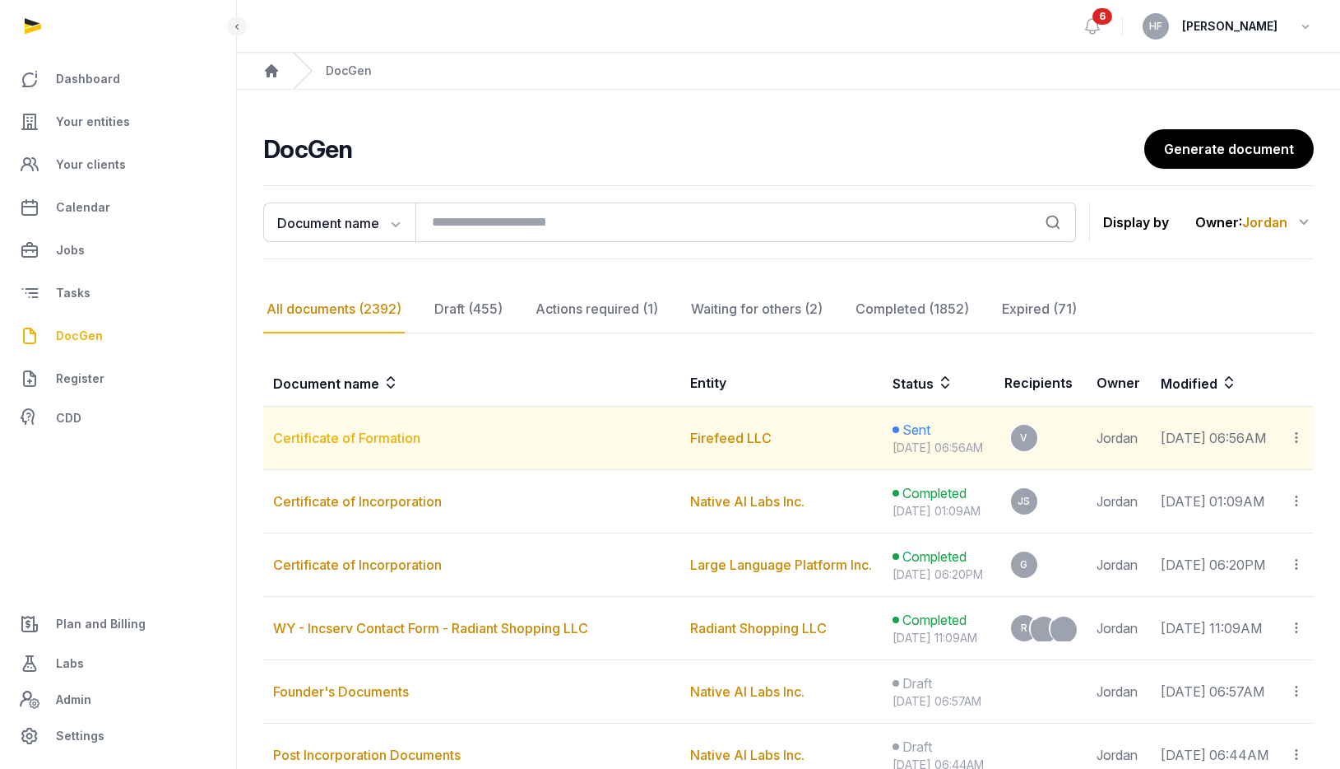
click at [411, 440] on link "Certificate of Formation" at bounding box center [346, 438] width 147 height 16
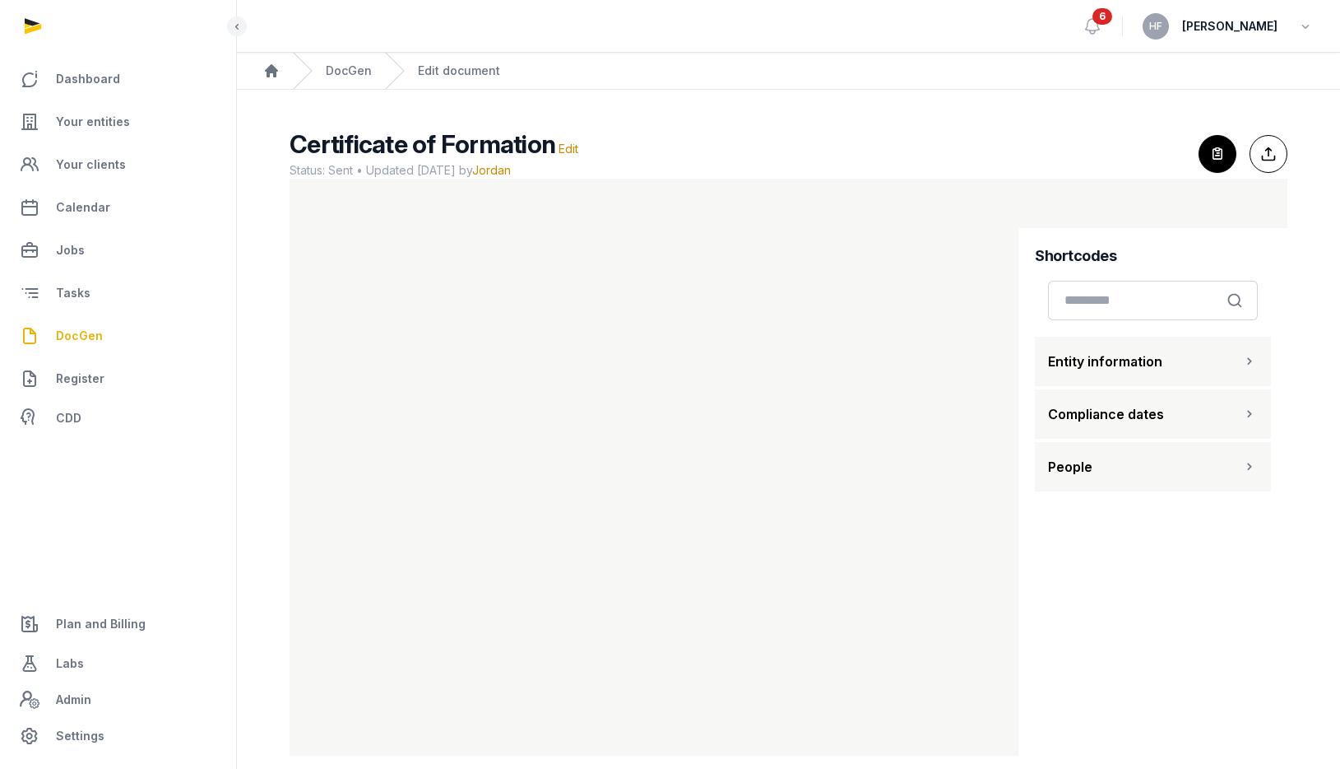
scroll to position [20, 0]
